Goal: Obtain resource: Obtain resource

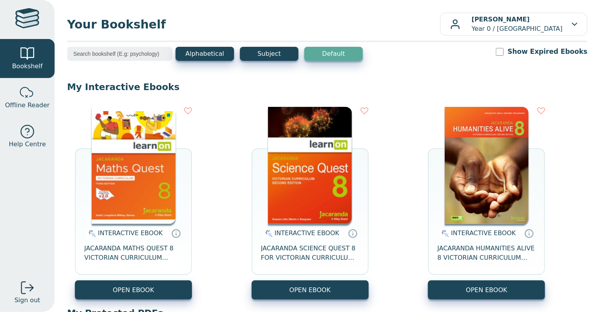
click at [118, 181] on img at bounding box center [134, 165] width 84 height 117
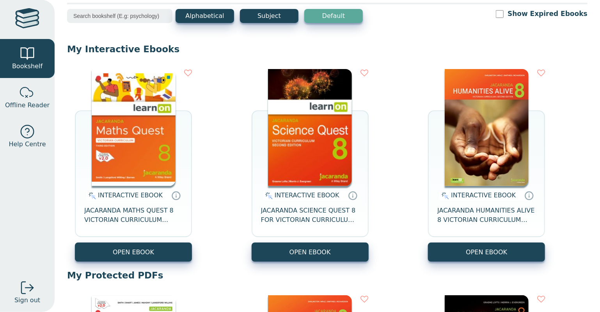
scroll to position [27, 0]
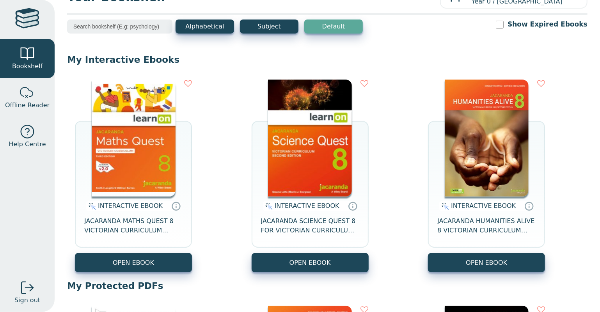
click at [290, 157] on img at bounding box center [310, 138] width 84 height 117
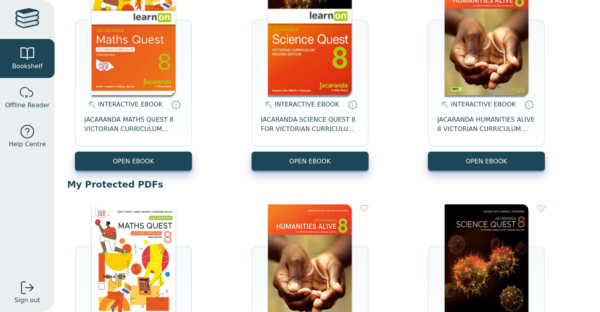
scroll to position [98, 0]
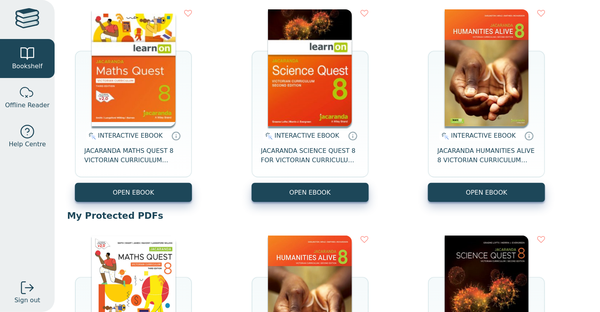
click at [303, 103] on img at bounding box center [310, 67] width 84 height 117
